Goal: Task Accomplishment & Management: Complete application form

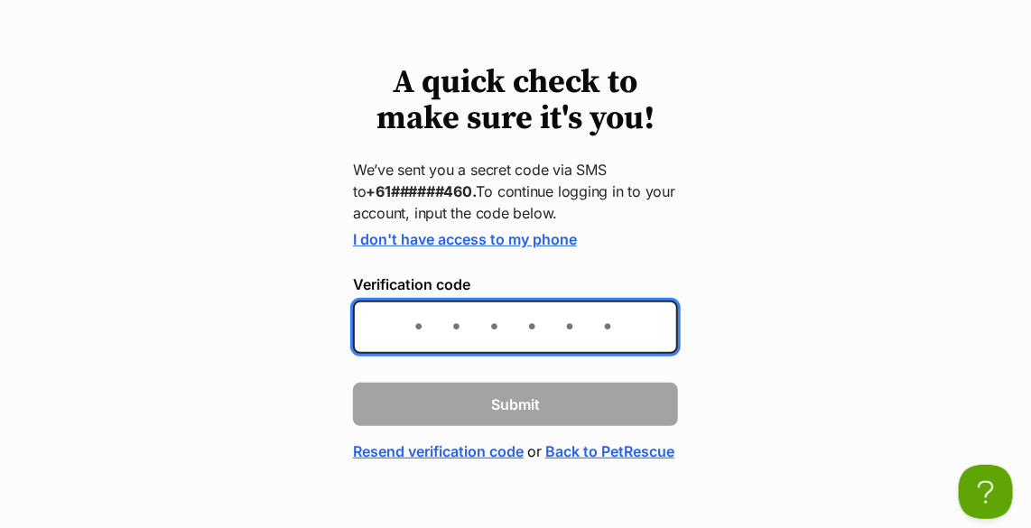
click at [499, 319] on input "Verification code" at bounding box center [515, 327] width 325 height 53
type input "139276"
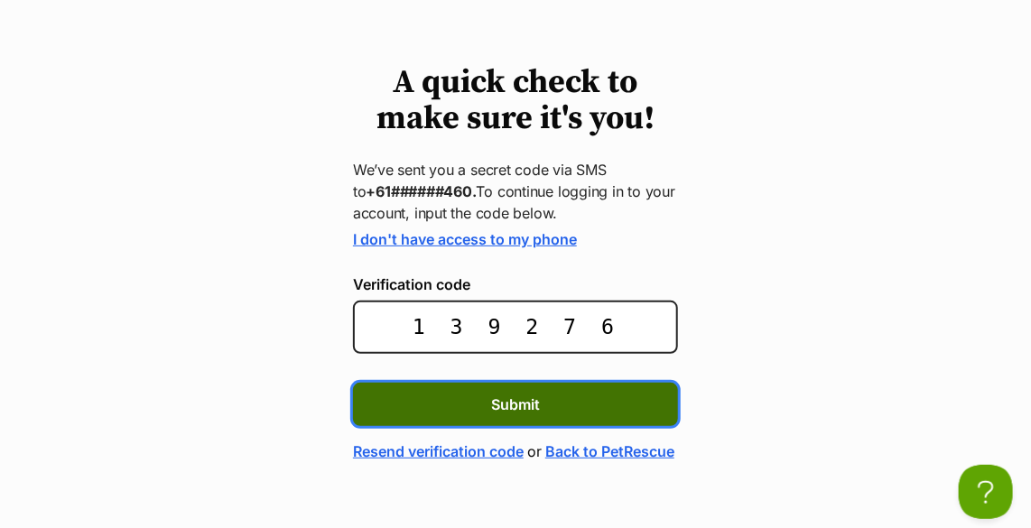
click at [525, 404] on span "Submit" at bounding box center [515, 405] width 49 height 22
